Goal: Information Seeking & Learning: Learn about a topic

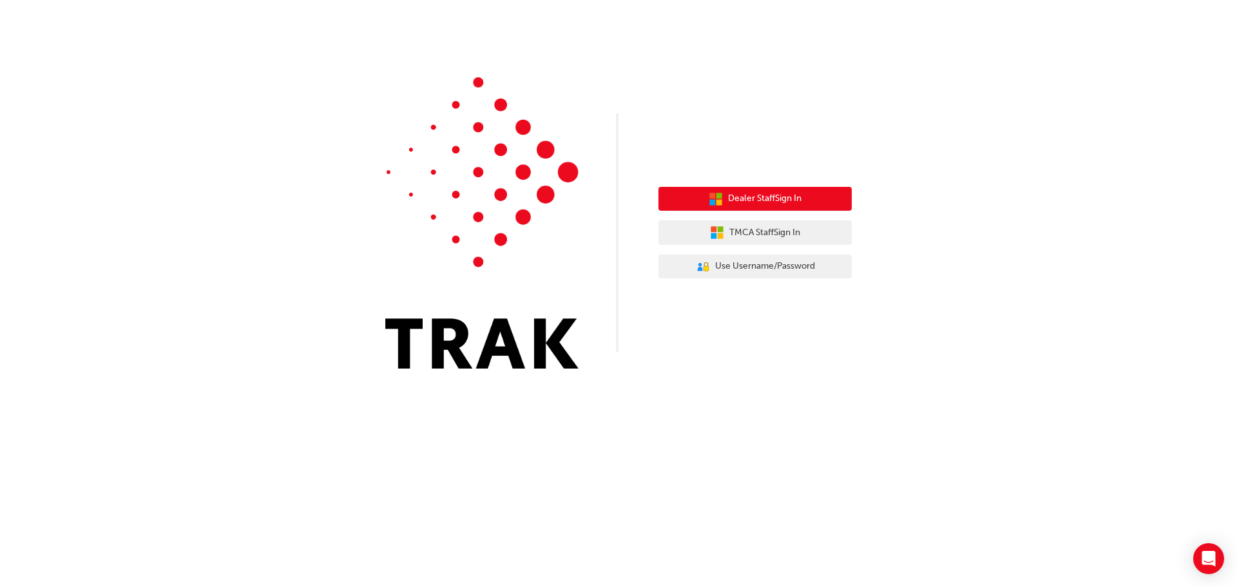
click at [756, 196] on span "Dealer Staff Sign In" at bounding box center [764, 198] width 73 height 15
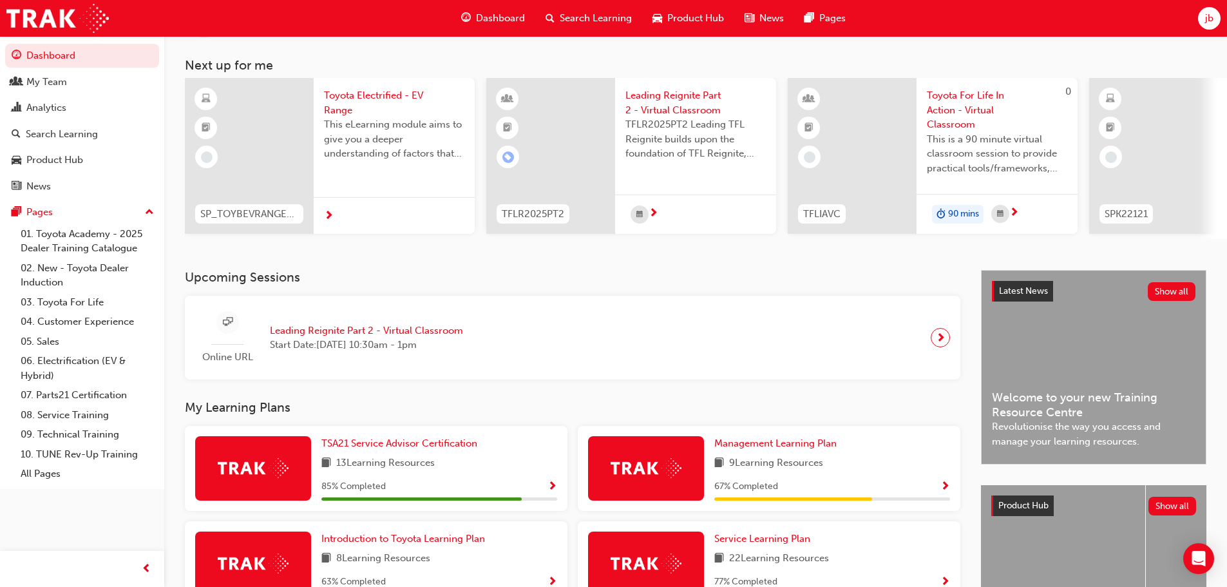
scroll to position [129, 0]
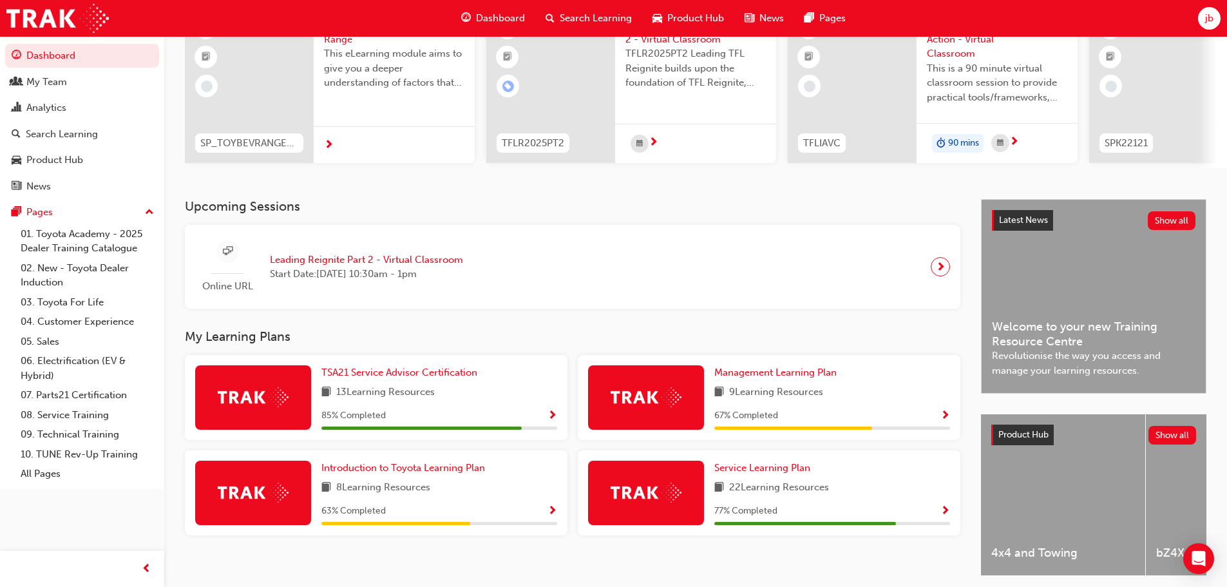
click at [948, 418] on span "Show Progress" at bounding box center [946, 416] width 10 height 12
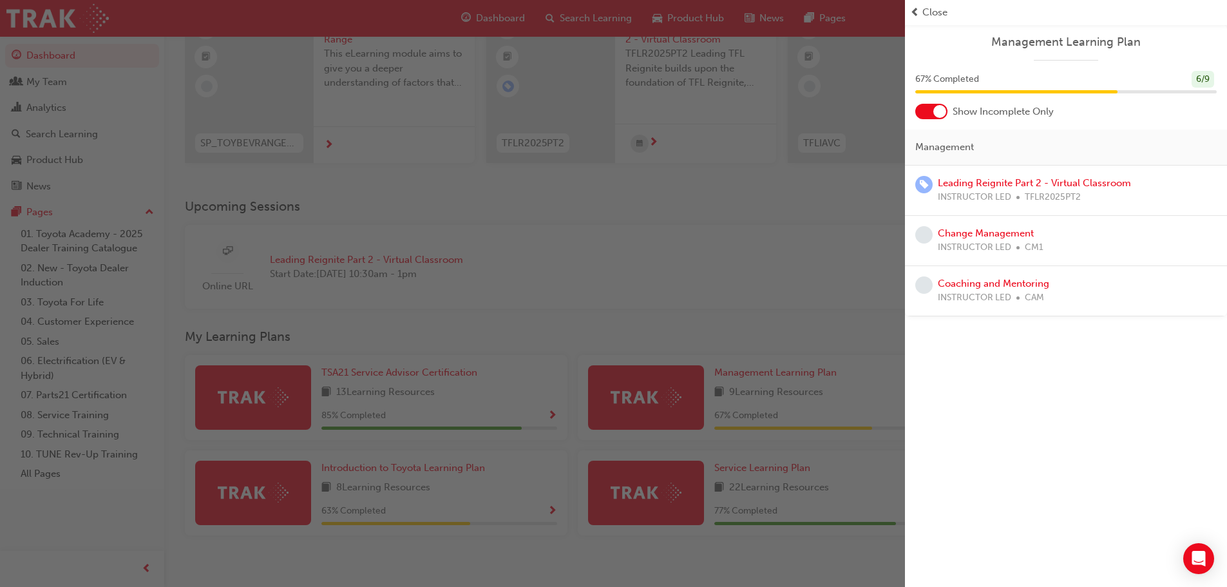
click at [921, 8] on div "Close" at bounding box center [1066, 12] width 312 height 15
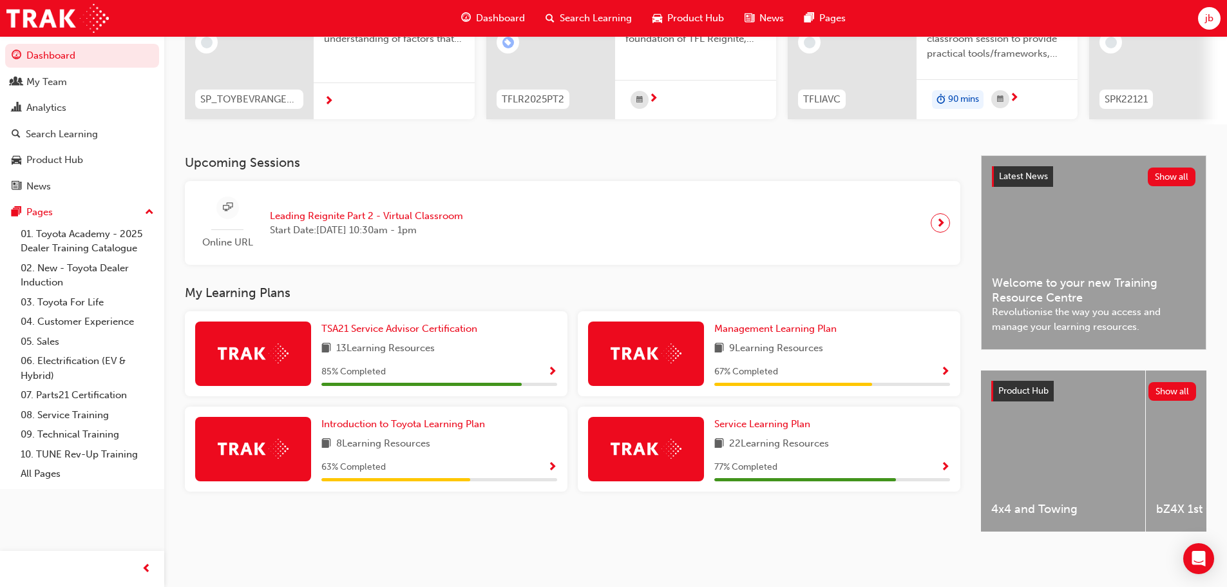
scroll to position [0, 0]
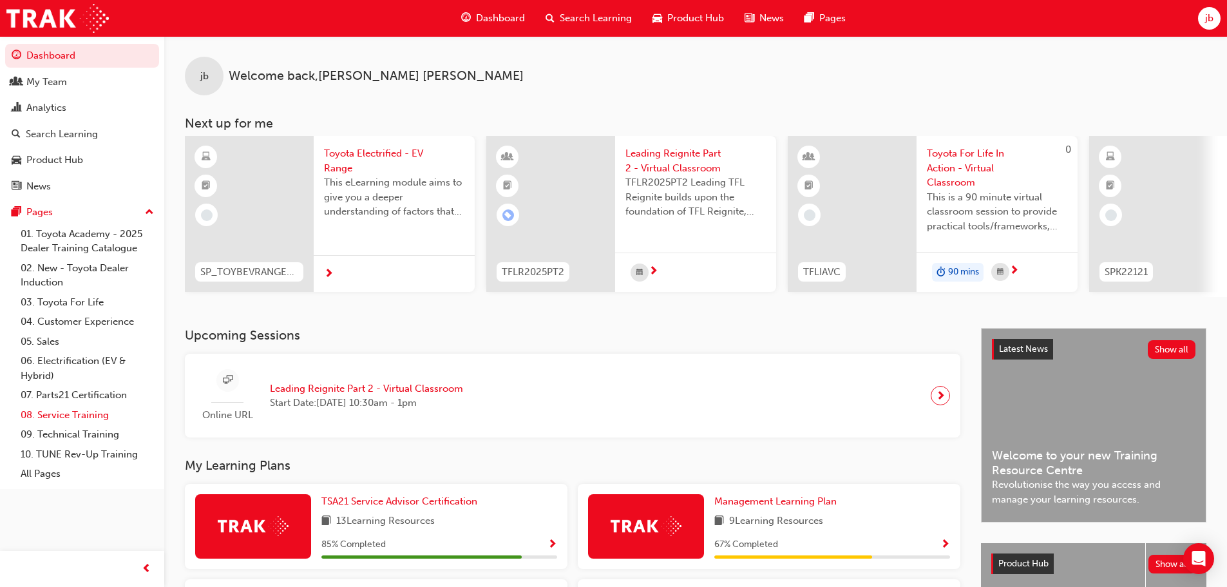
click at [56, 416] on link "08. Service Training" at bounding box center [87, 415] width 144 height 20
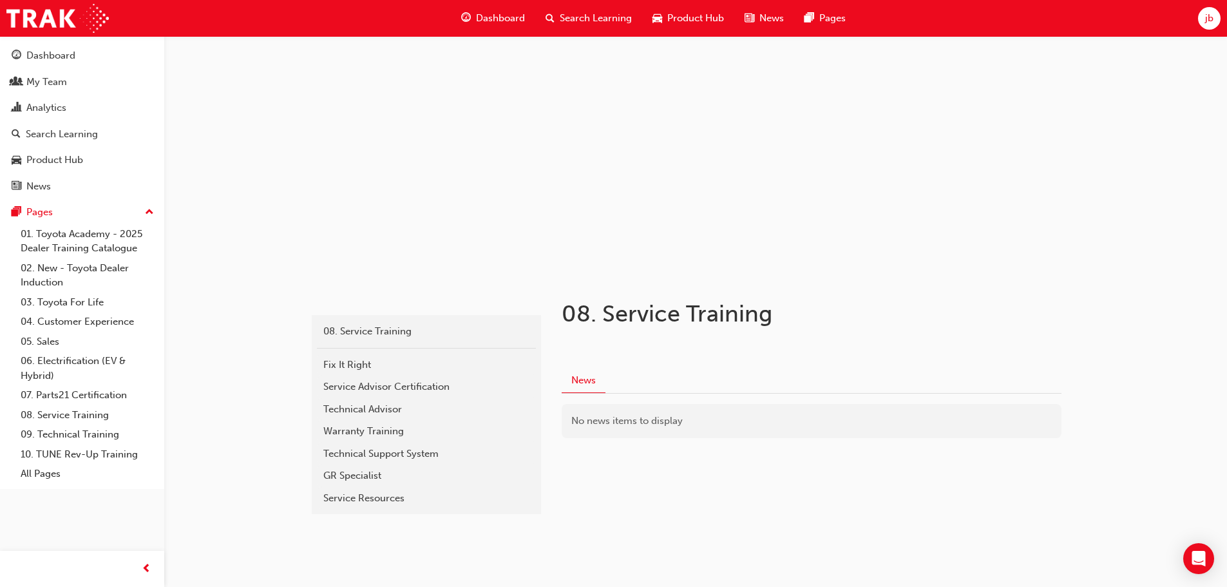
scroll to position [31, 0]
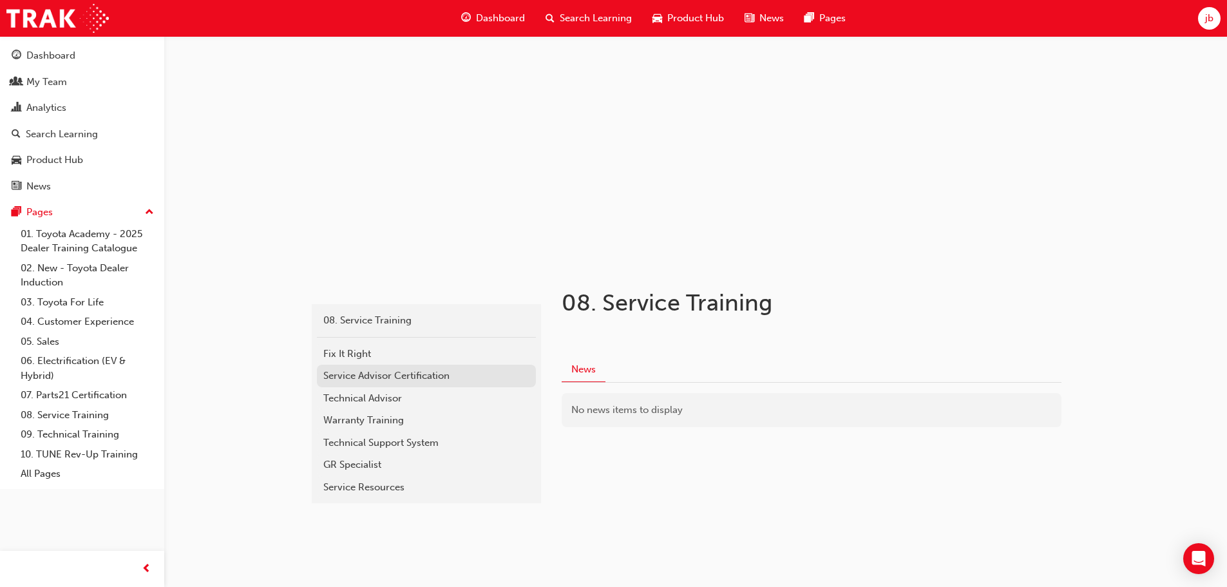
click at [372, 376] on div "Service Advisor Certification" at bounding box center [426, 376] width 206 height 15
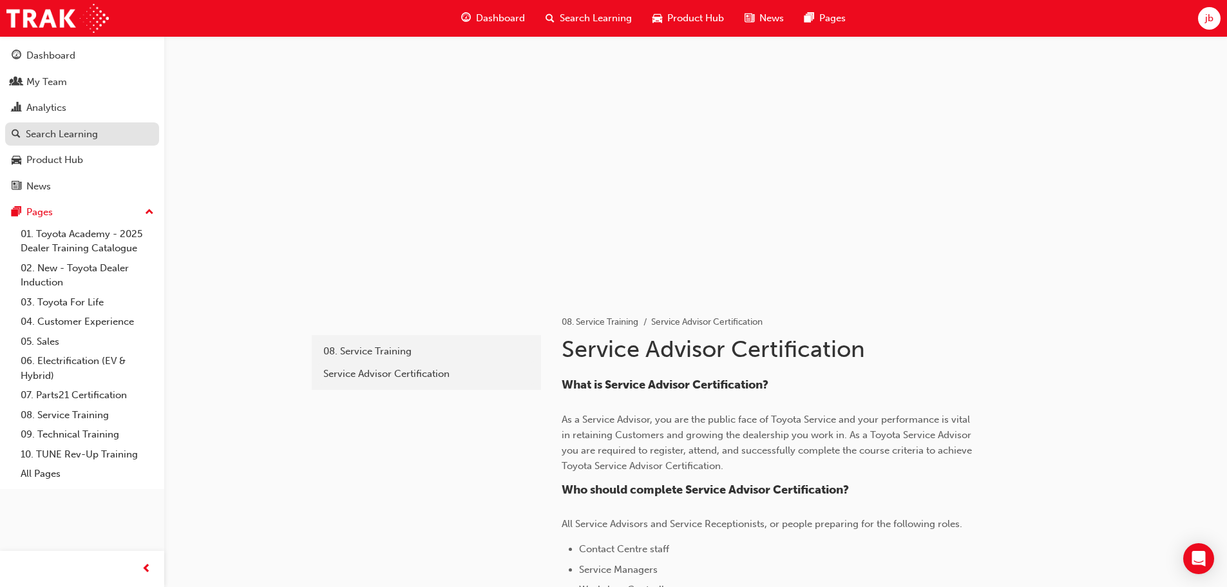
click at [60, 131] on div "Search Learning" at bounding box center [62, 134] width 72 height 15
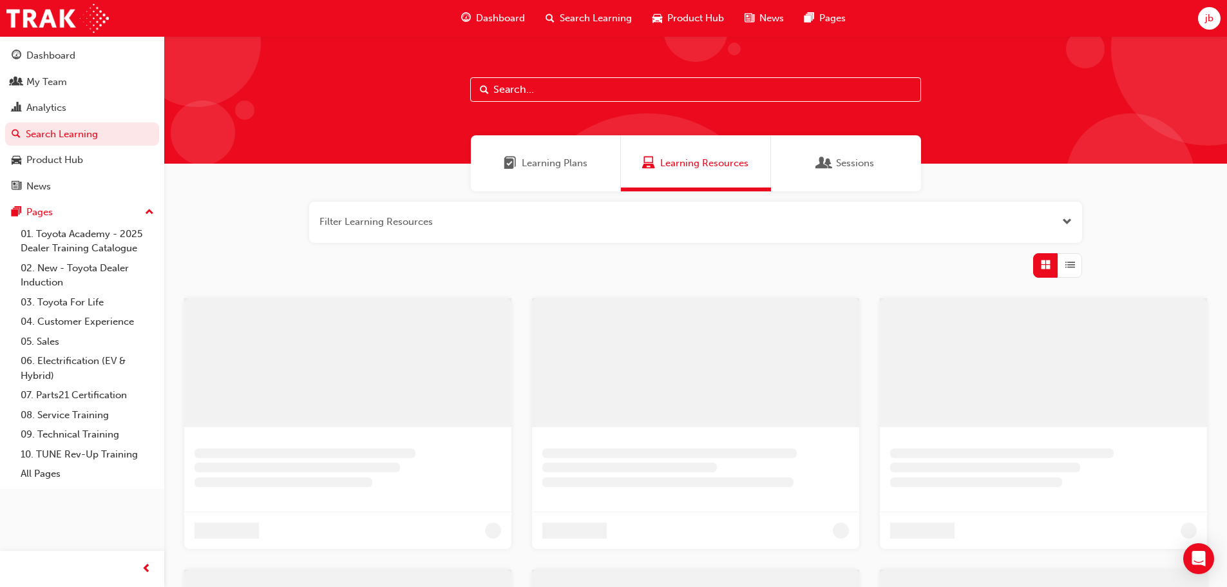
click at [519, 93] on input "text" at bounding box center [695, 89] width 451 height 24
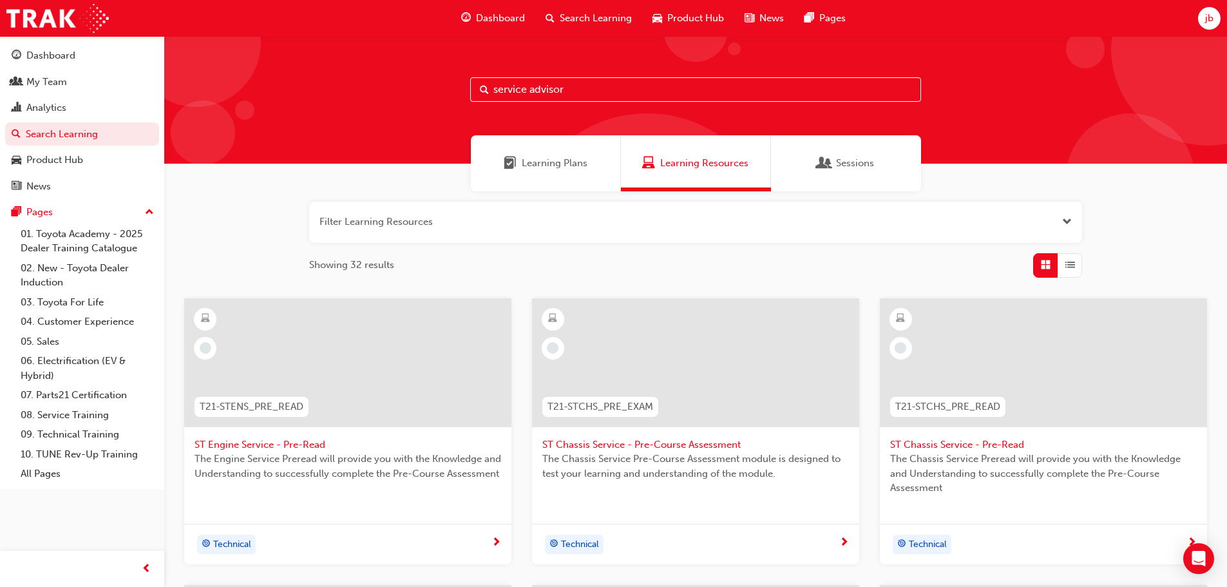
type input "service advisor"
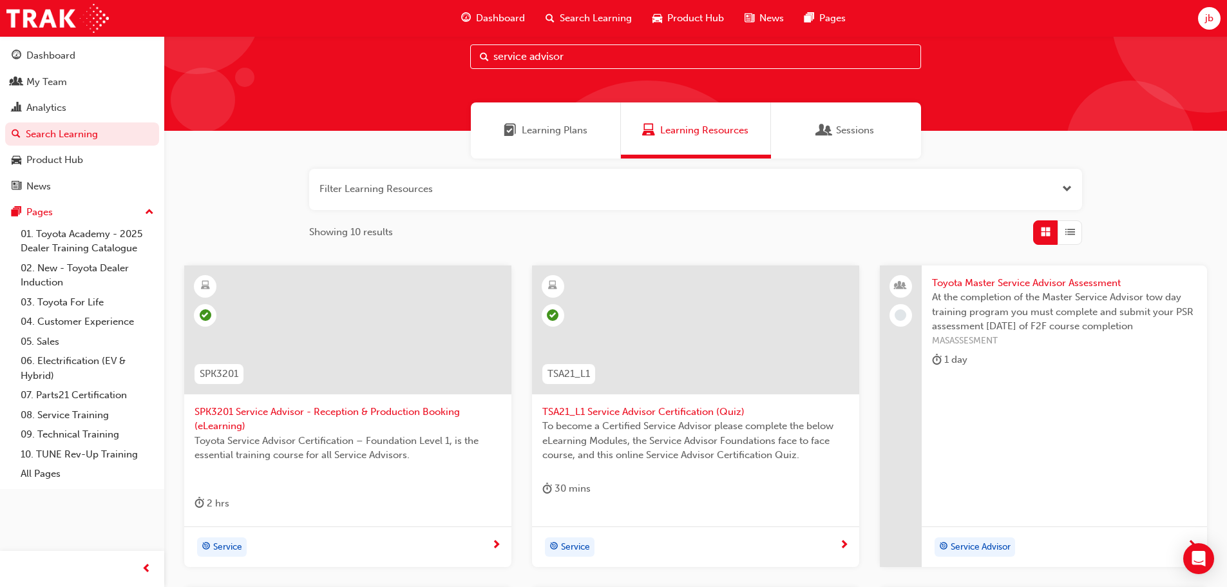
scroll to position [64, 0]
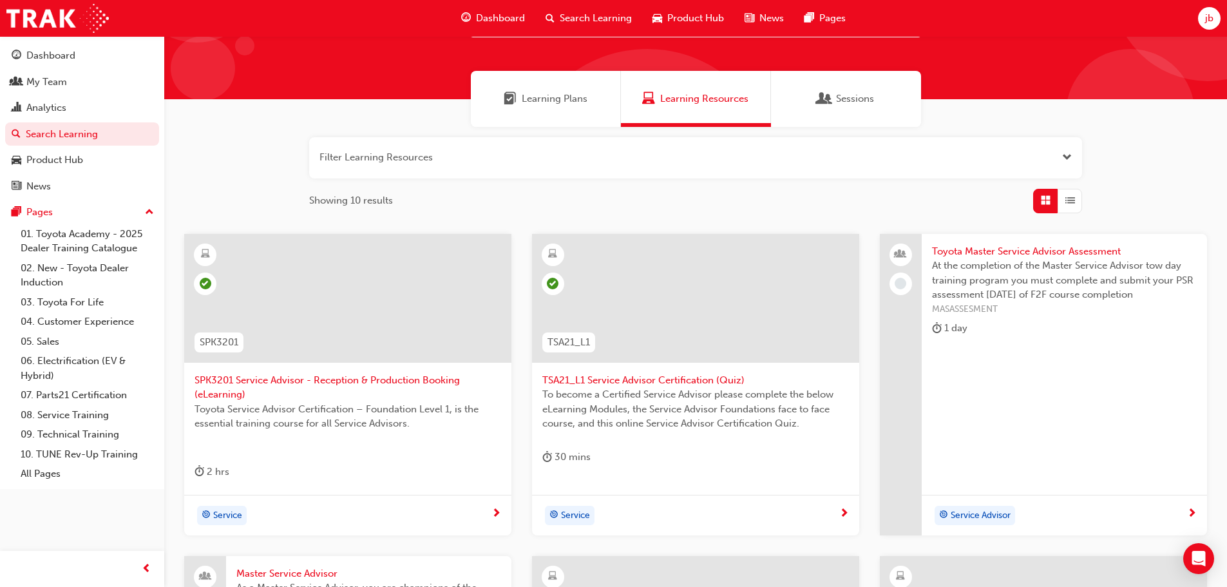
click at [846, 91] on span "Sessions" at bounding box center [855, 98] width 38 height 15
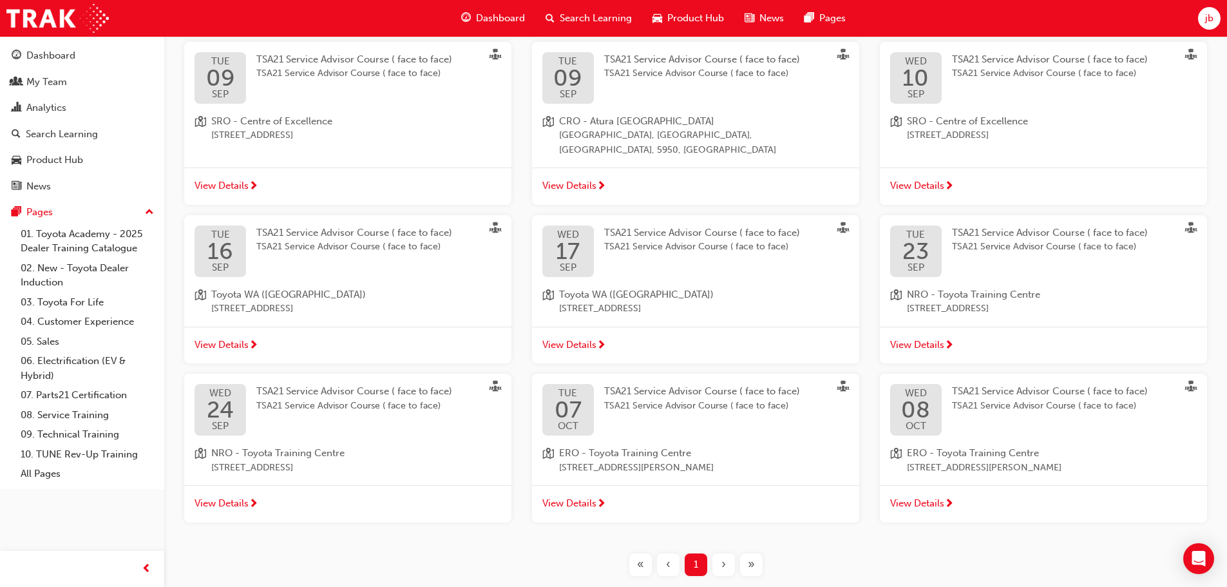
scroll to position [258, 0]
click at [567, 495] on span "View Details" at bounding box center [570, 502] width 54 height 15
